Goal: Task Accomplishment & Management: Manage account settings

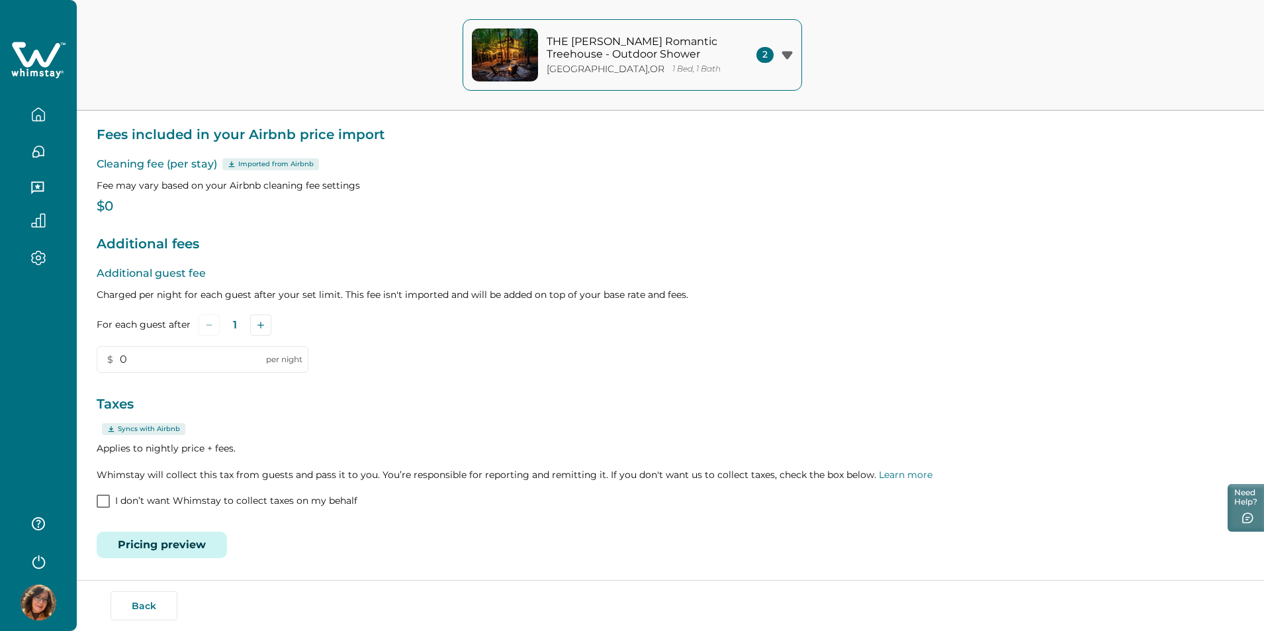
scroll to position [94, 0]
click at [107, 498] on span at bounding box center [103, 499] width 13 height 13
click at [109, 497] on span at bounding box center [103, 499] width 13 height 13
click at [185, 547] on button "Pricing preview" at bounding box center [162, 543] width 130 height 26
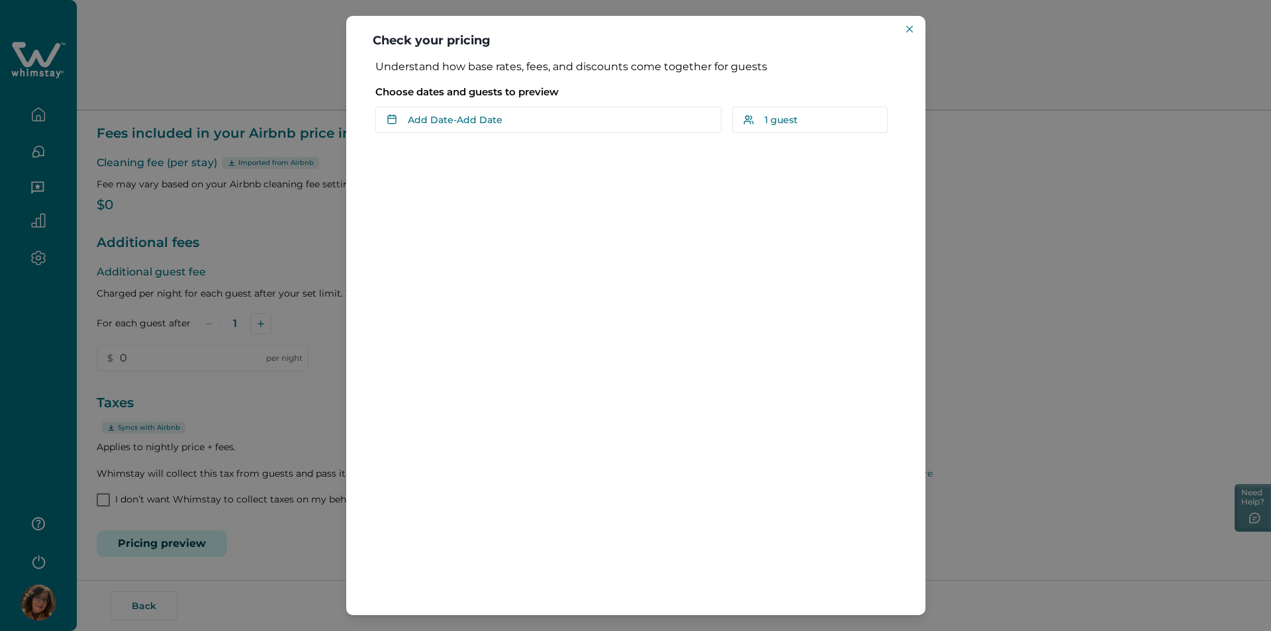
click at [974, 287] on div "Check your pricing Understand how base rates, fees, and discounts come together…" at bounding box center [635, 315] width 1271 height 631
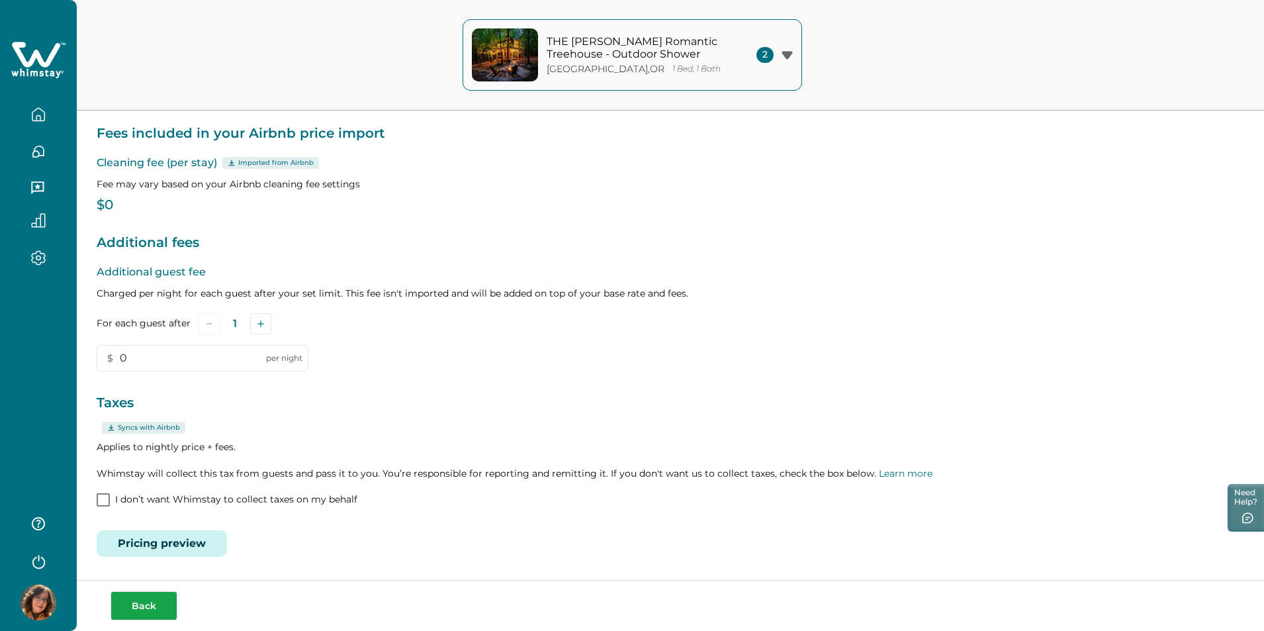
click at [138, 599] on button "Back" at bounding box center [144, 605] width 67 height 29
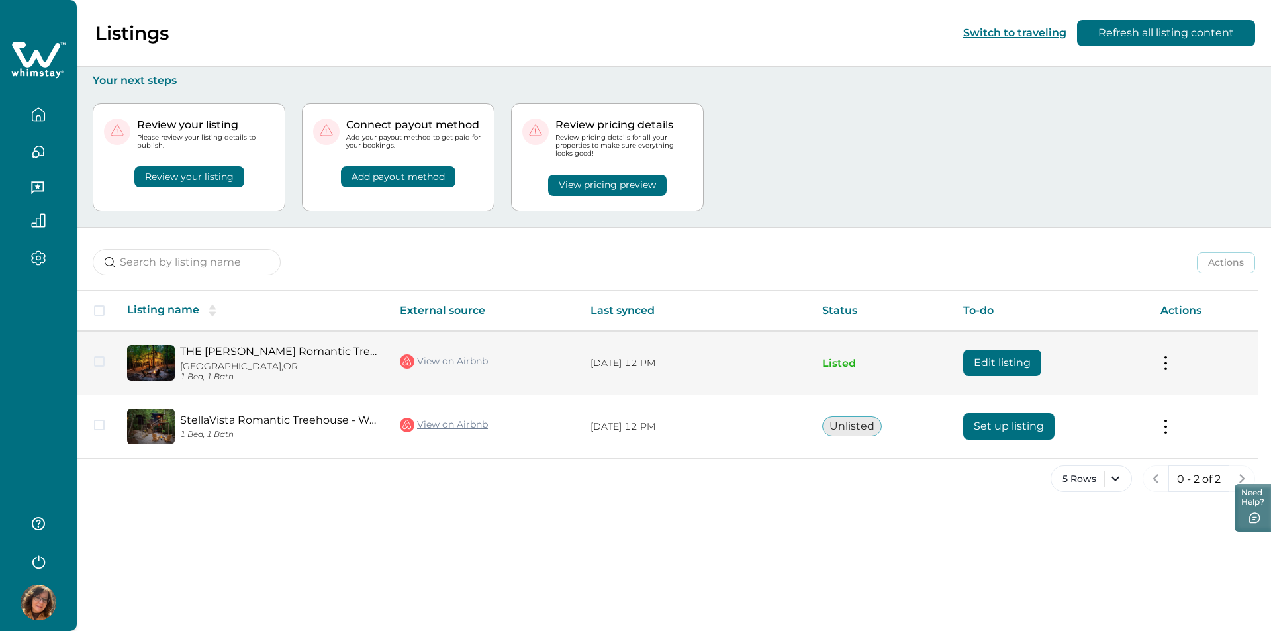
click at [998, 358] on button "Edit listing" at bounding box center [1002, 363] width 78 height 26
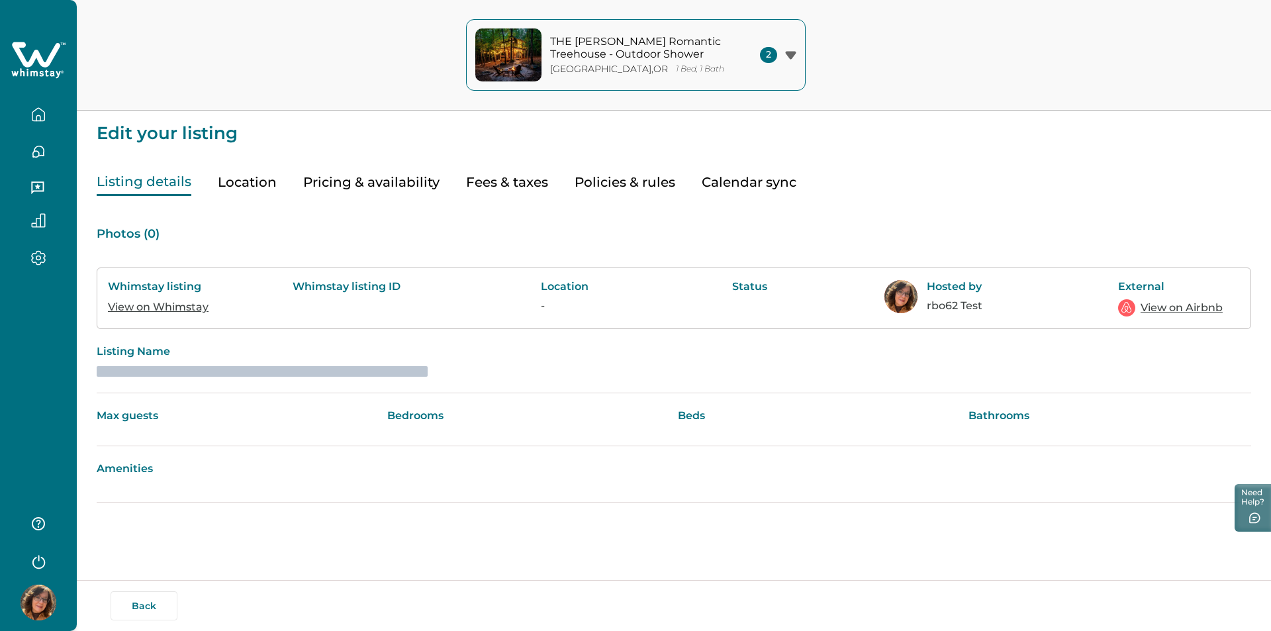
click at [254, 185] on button "Location" at bounding box center [247, 182] width 59 height 27
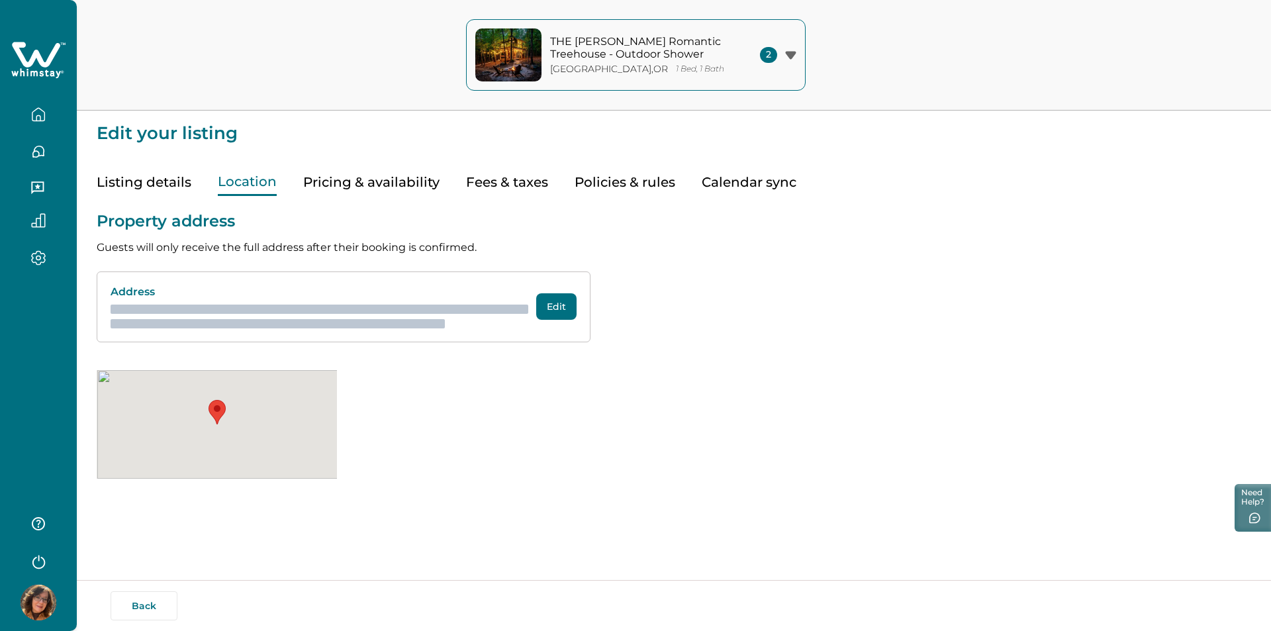
click at [363, 176] on button "Pricing & availability" at bounding box center [371, 182] width 136 height 27
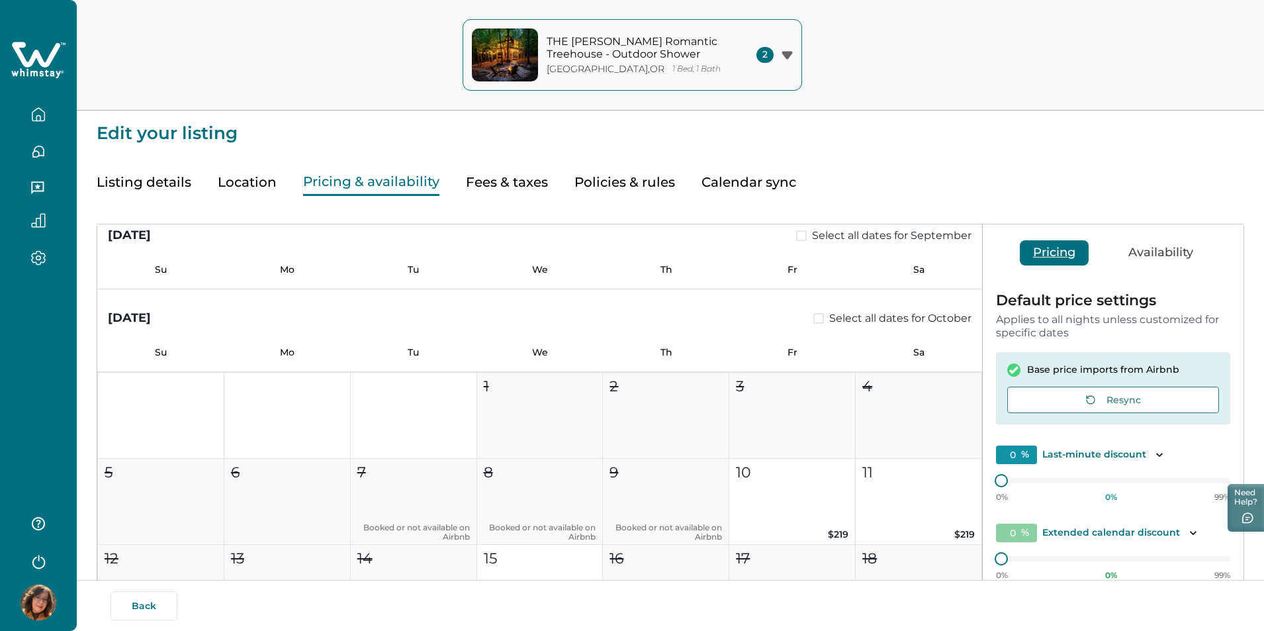
scroll to position [528, 0]
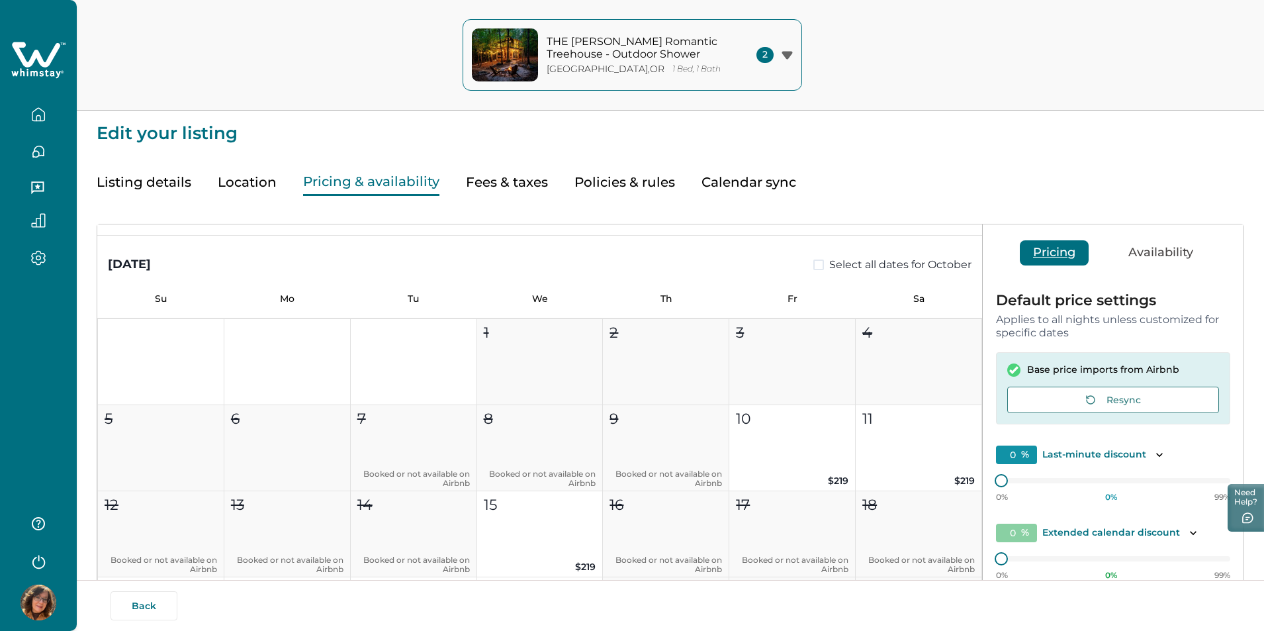
click at [502, 179] on button "Fees & taxes" at bounding box center [507, 182] width 82 height 27
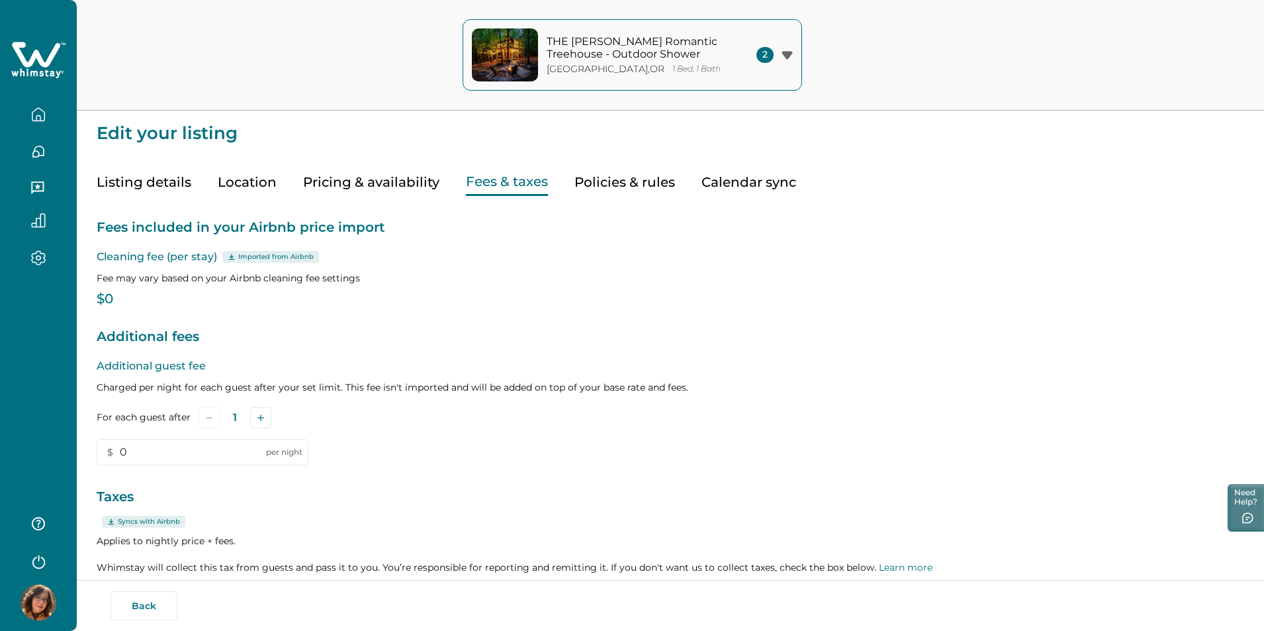
click at [624, 189] on button "Policies & rules" at bounding box center [625, 182] width 101 height 27
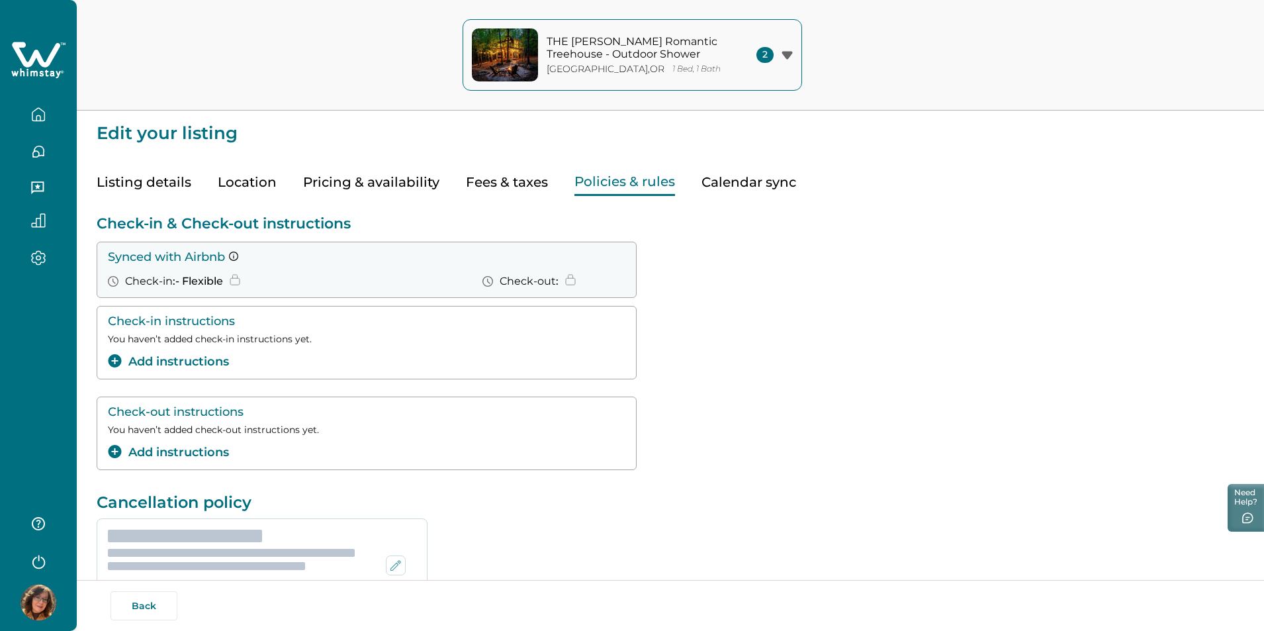
click at [537, 182] on button "Fees & taxes" at bounding box center [507, 182] width 82 height 27
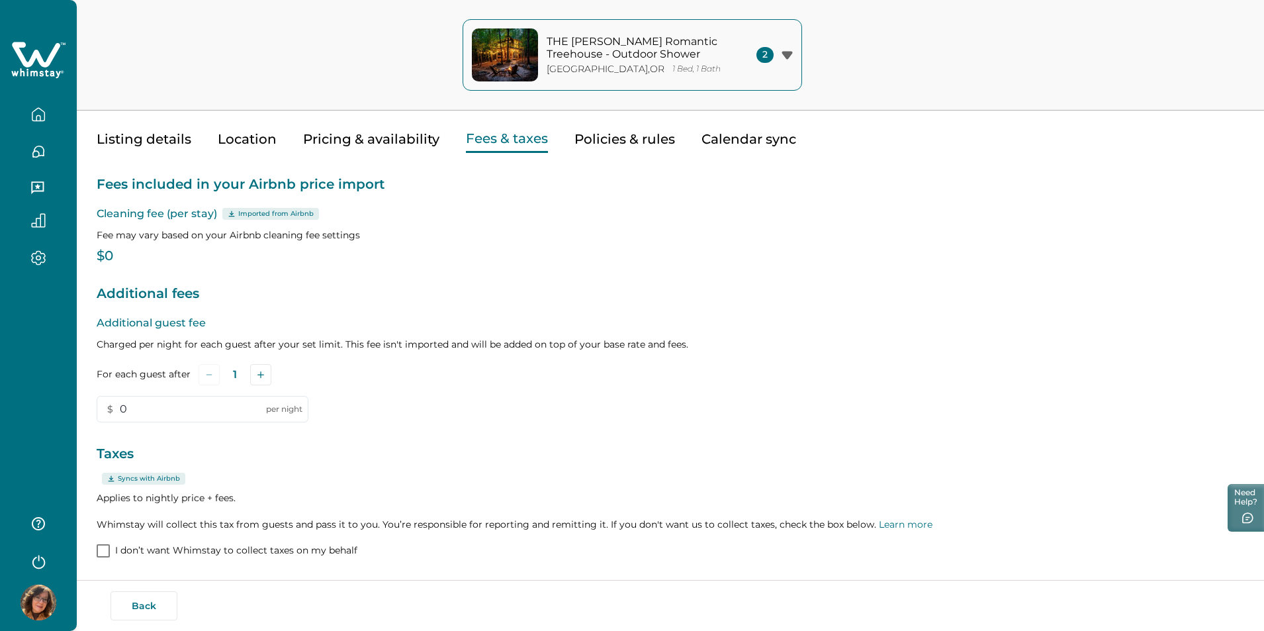
scroll to position [94, 0]
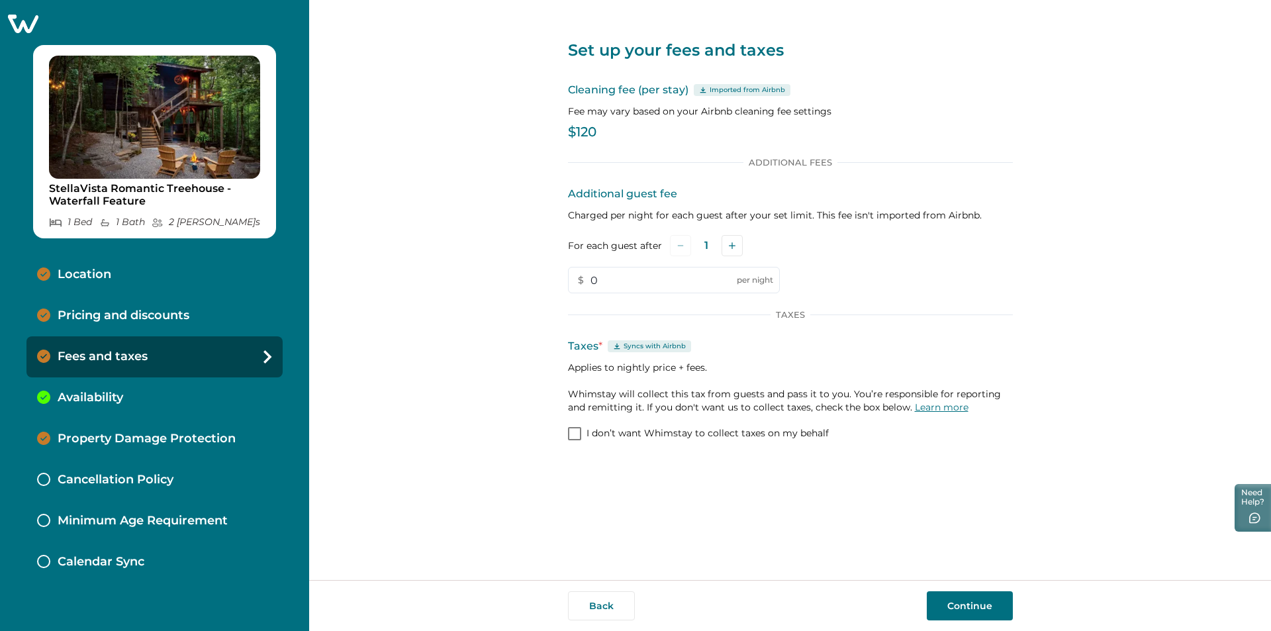
click at [955, 410] on link "Learn more" at bounding box center [942, 407] width 54 height 12
